Goal: Check status

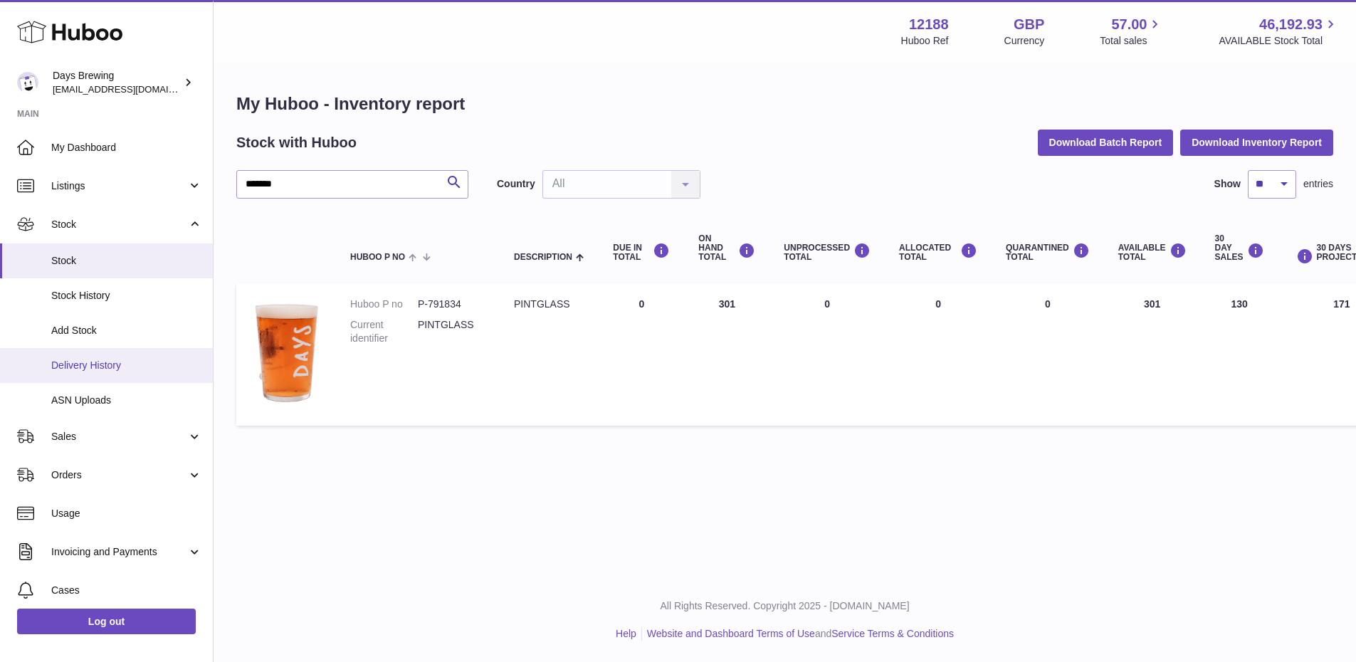
click at [131, 363] on span "Delivery History" at bounding box center [126, 366] width 151 height 14
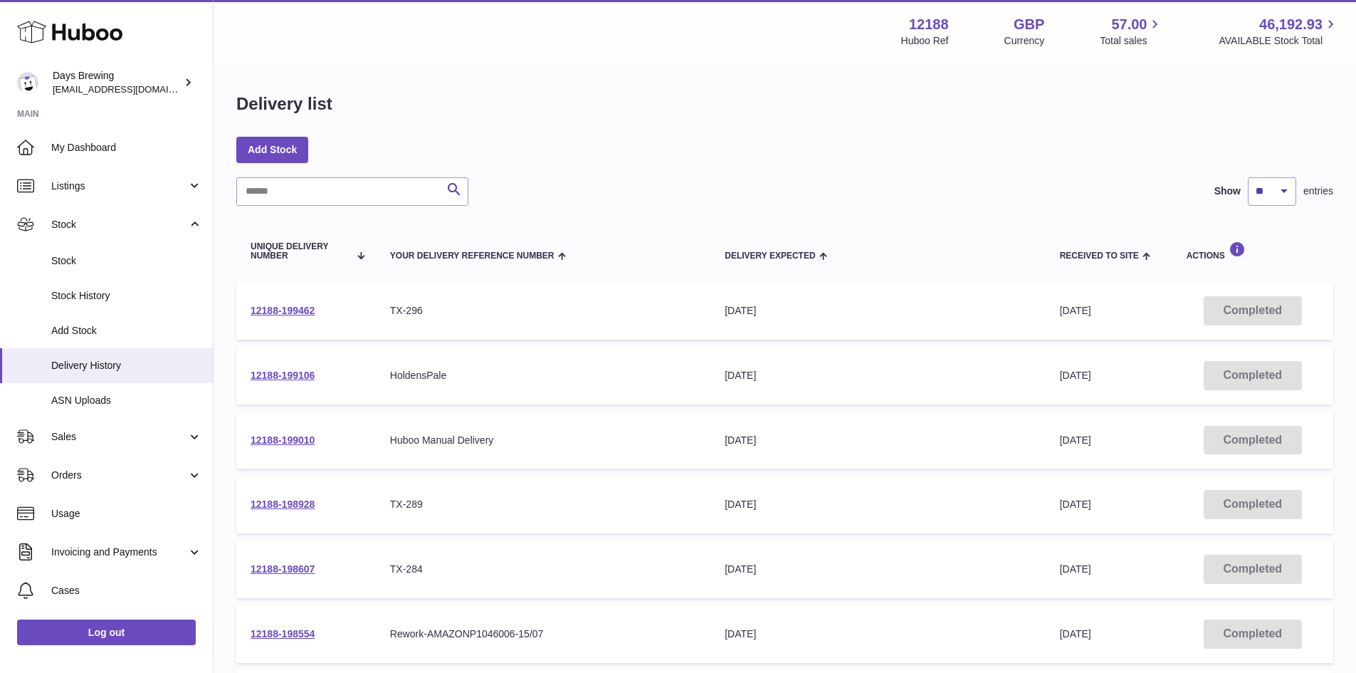
click at [666, 98] on div "Delivery list" at bounding box center [784, 108] width 1097 height 30
